Goal: Task Accomplishment & Management: Manage account settings

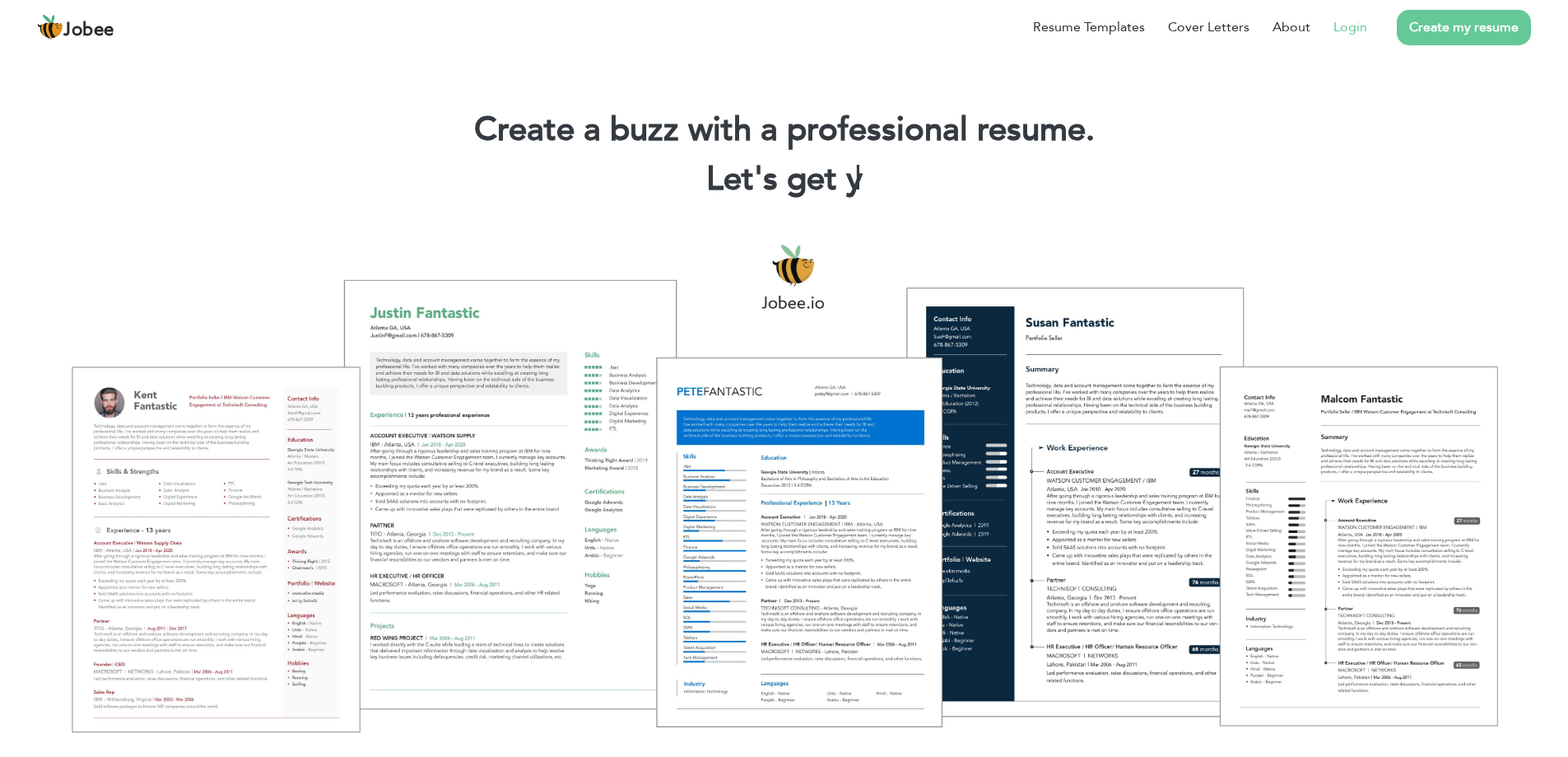
click at [1363, 29] on link "Login" at bounding box center [1350, 28] width 34 height 20
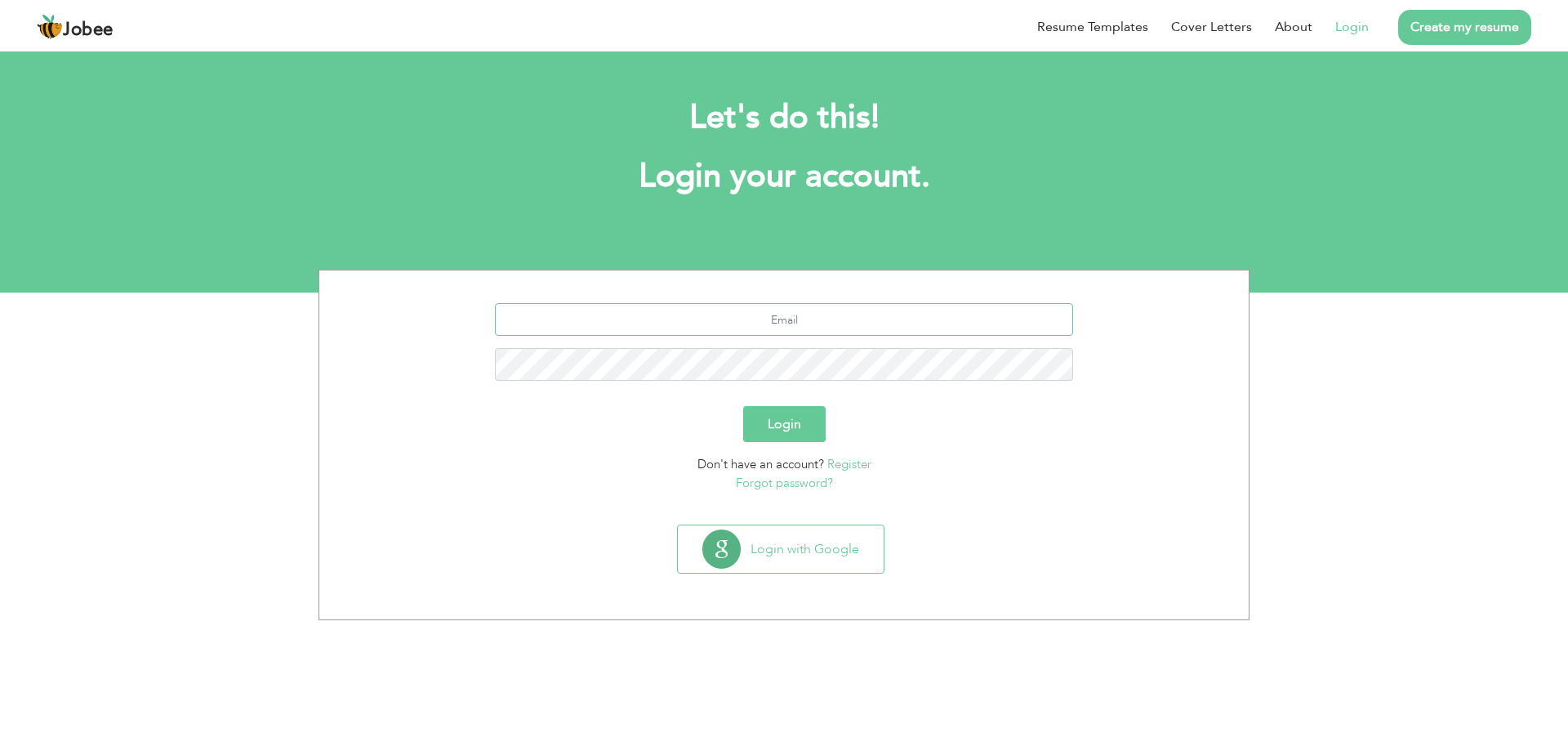
click at [768, 327] on input "text" at bounding box center [784, 319] width 579 height 33
type input "muhammadumarcs@gmail.com"
click at [804, 421] on button "Login" at bounding box center [784, 423] width 82 height 36
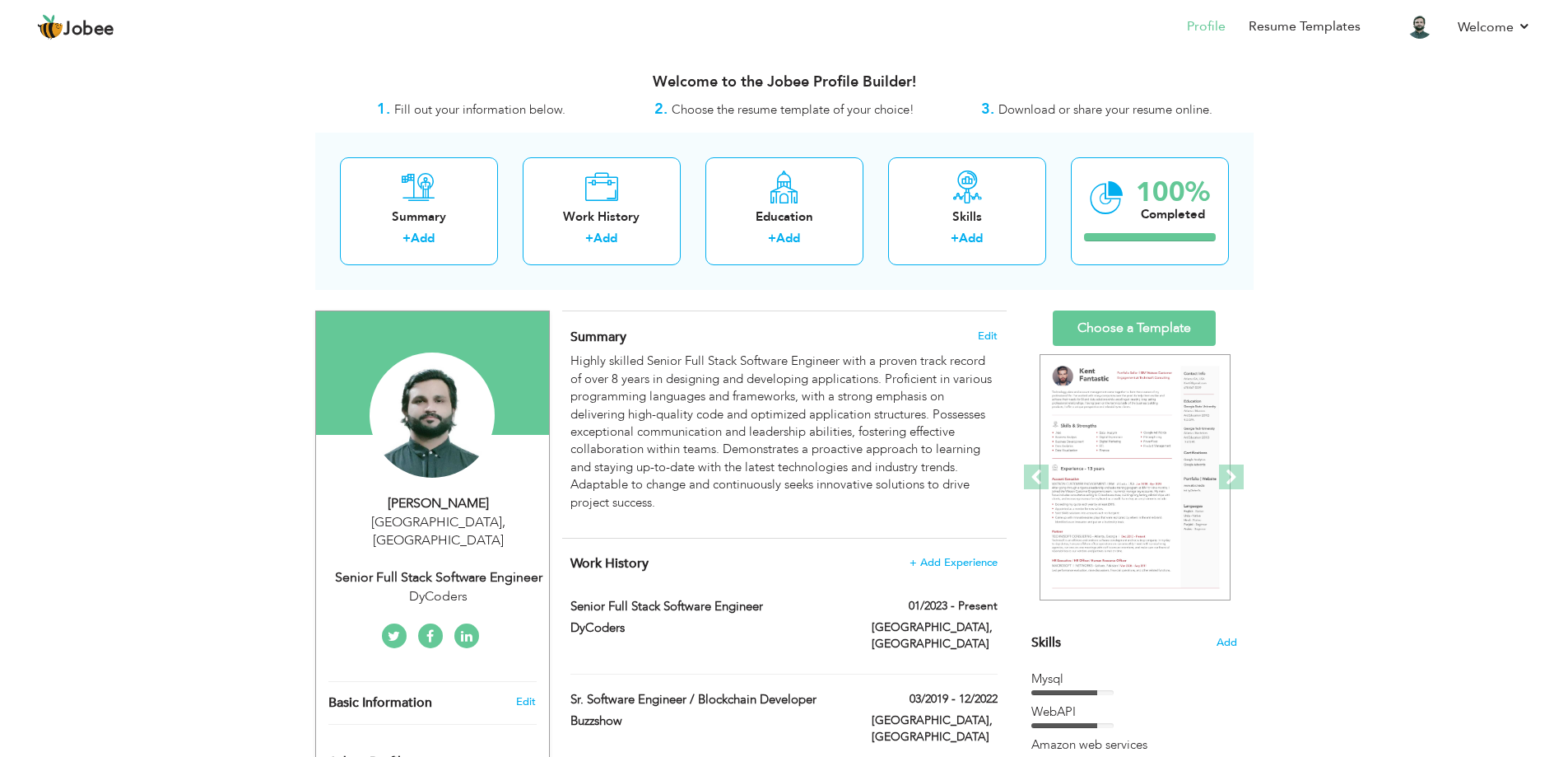
scroll to position [274, 0]
